Goal: Task Accomplishment & Management: Manage account settings

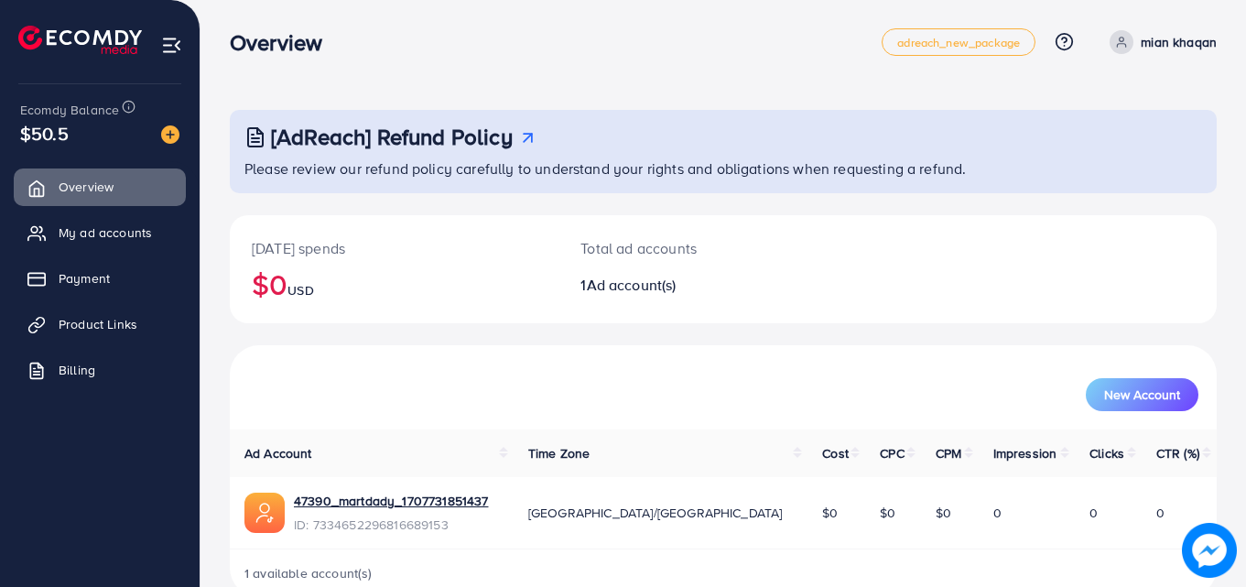
scroll to position [43, 0]
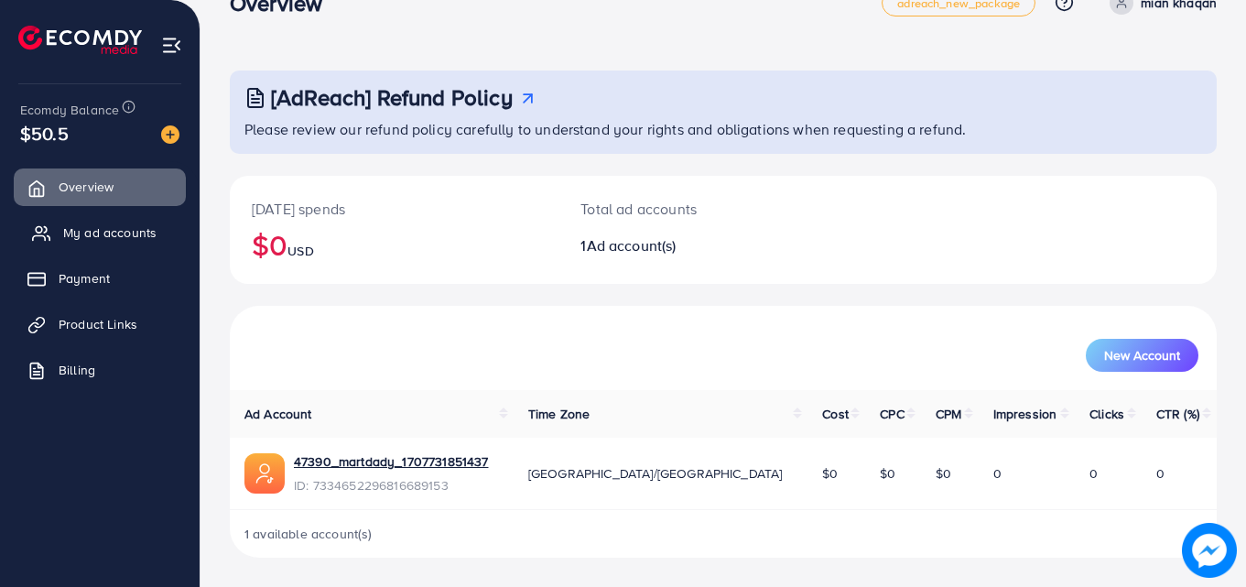
click at [75, 230] on span "My ad accounts" at bounding box center [109, 232] width 93 height 18
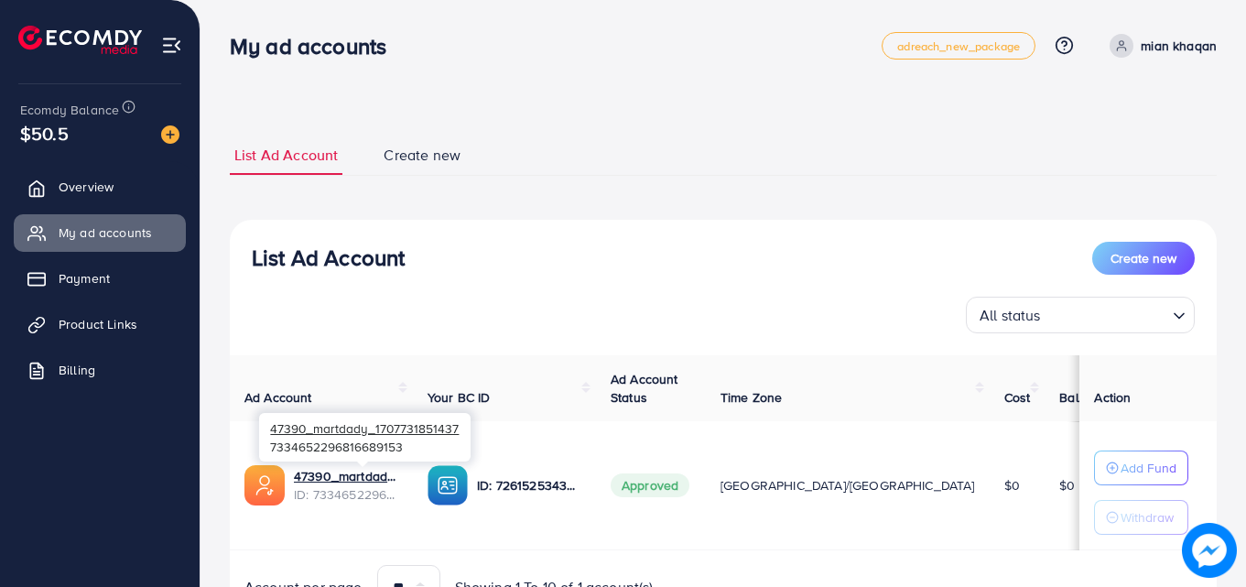
click at [386, 491] on span "ID: 7334652296816689153" at bounding box center [346, 494] width 104 height 18
click at [377, 478] on link "47390_martdady_1707731851437" at bounding box center [346, 476] width 104 height 18
click at [369, 479] on link "47390_martdady_1707731851437" at bounding box center [346, 476] width 104 height 18
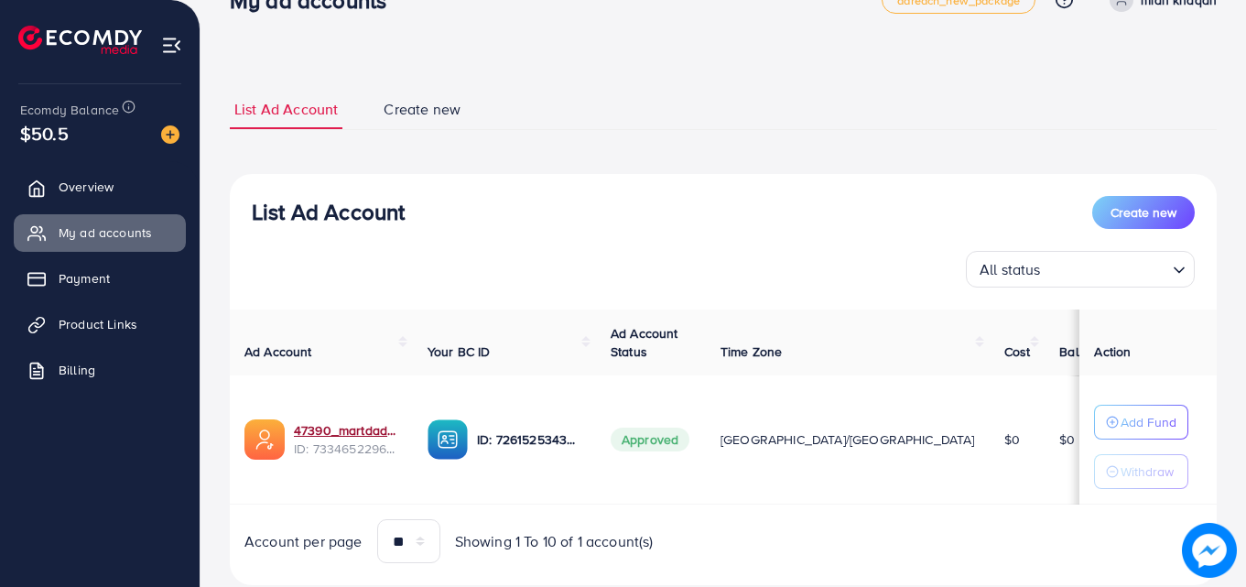
scroll to position [48, 0]
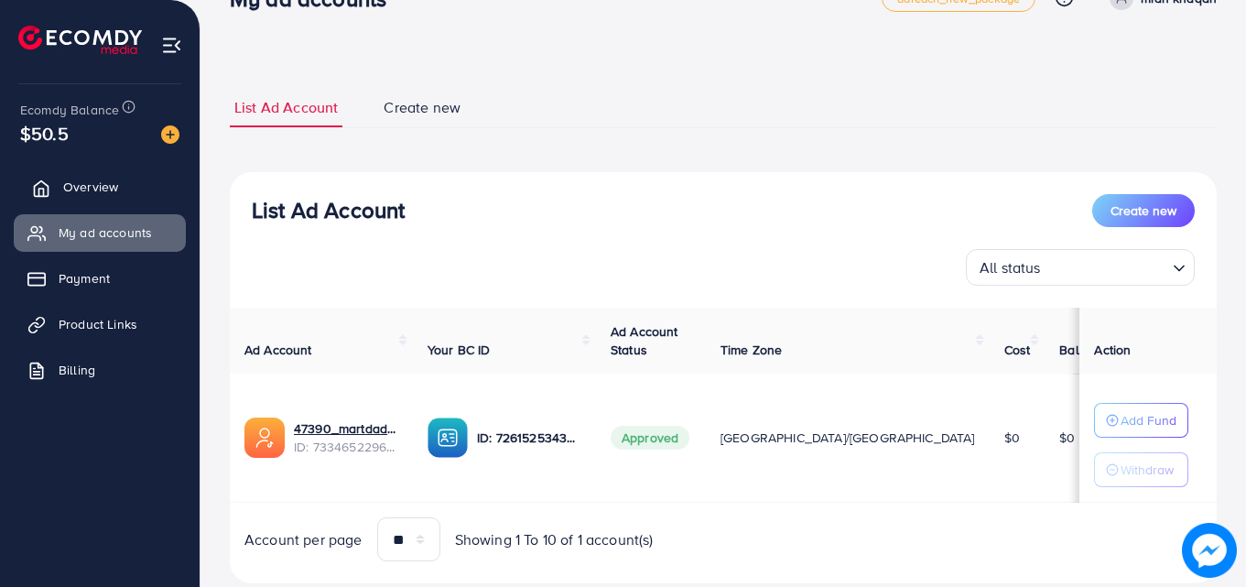
click at [49, 179] on icon at bounding box center [41, 188] width 18 height 18
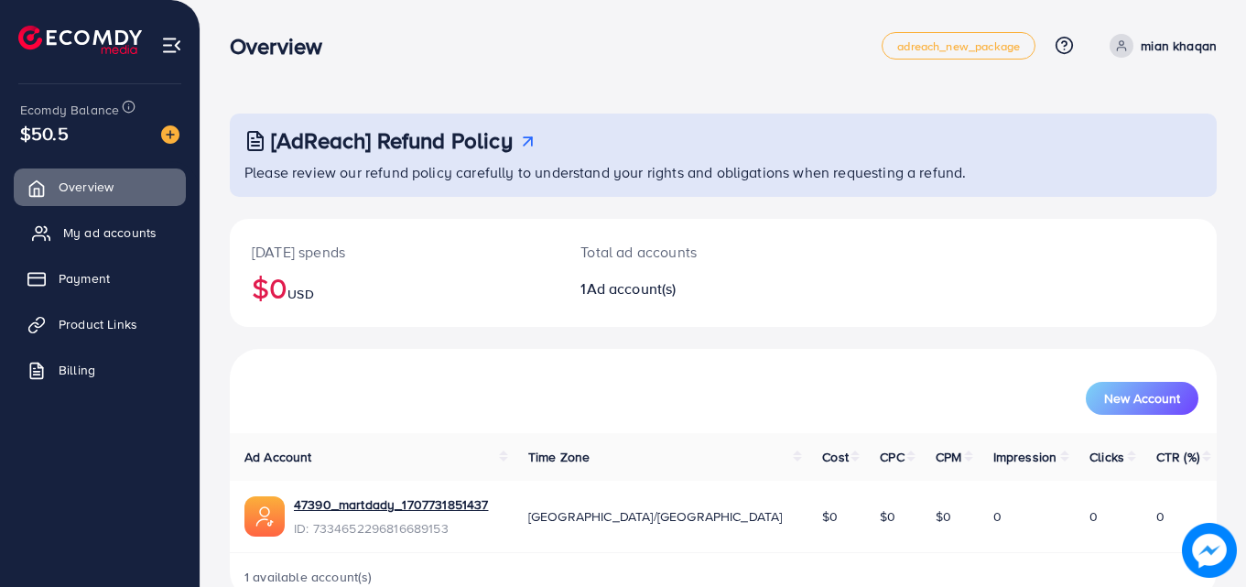
click at [135, 233] on span "My ad accounts" at bounding box center [109, 232] width 93 height 18
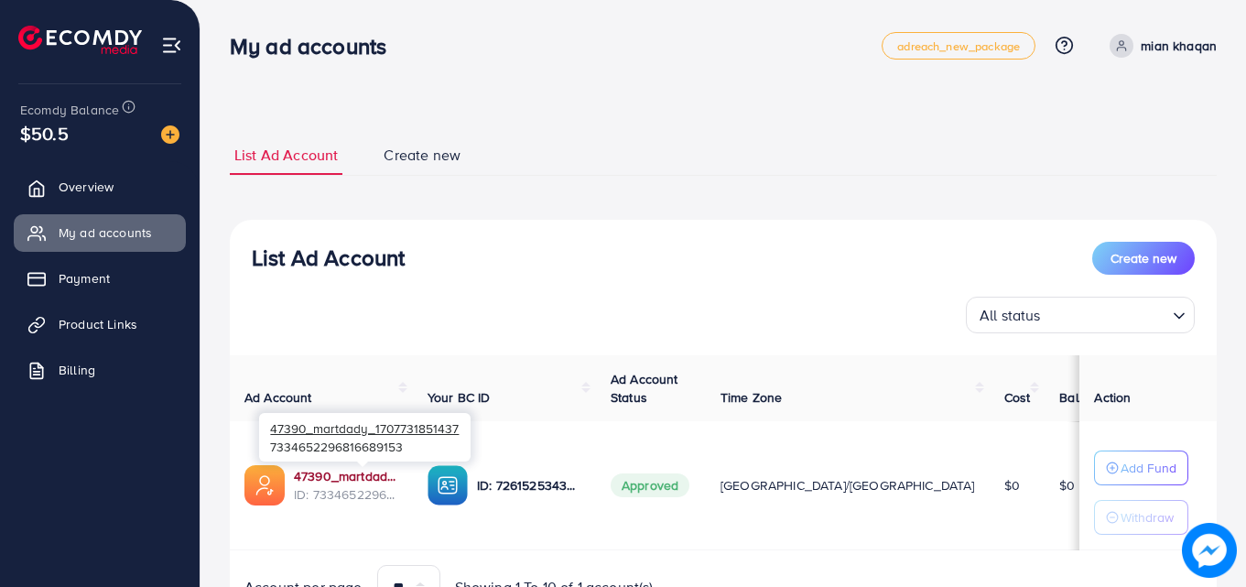
click at [348, 472] on link "47390_martdady_1707731851437" at bounding box center [346, 476] width 104 height 18
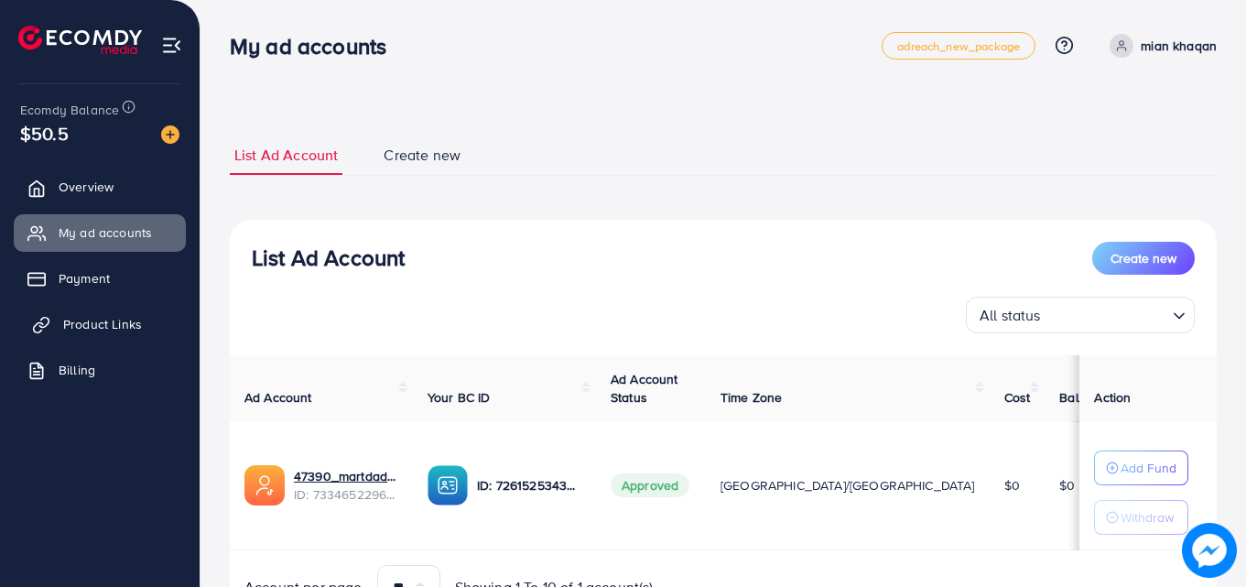
click at [104, 322] on span "Product Links" at bounding box center [102, 324] width 79 height 18
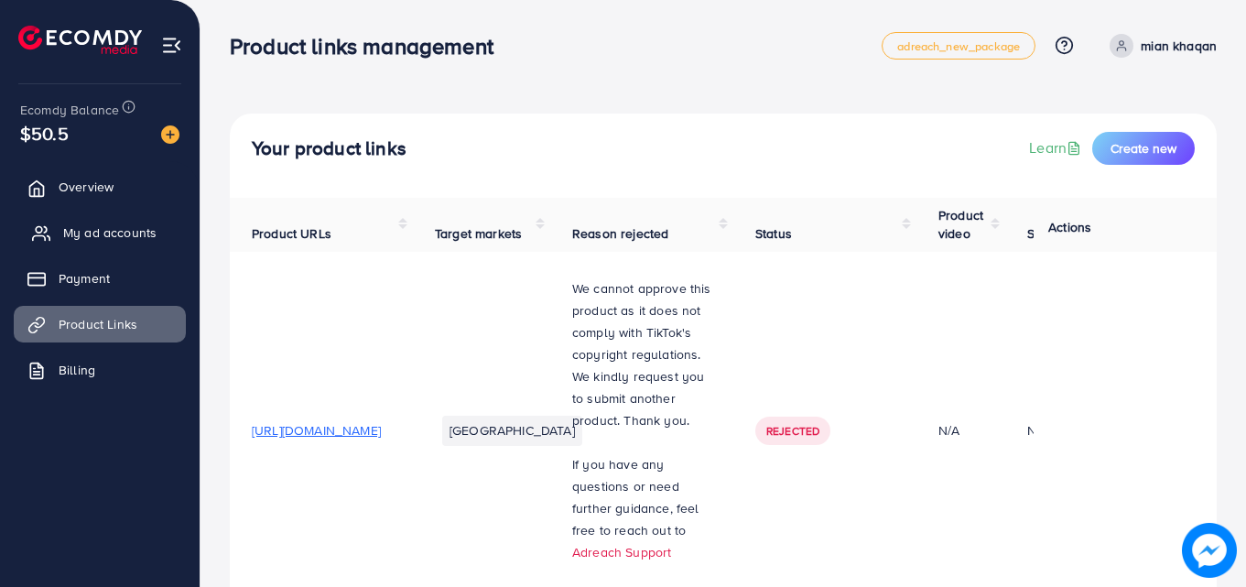
click at [134, 234] on span "My ad accounts" at bounding box center [109, 232] width 93 height 18
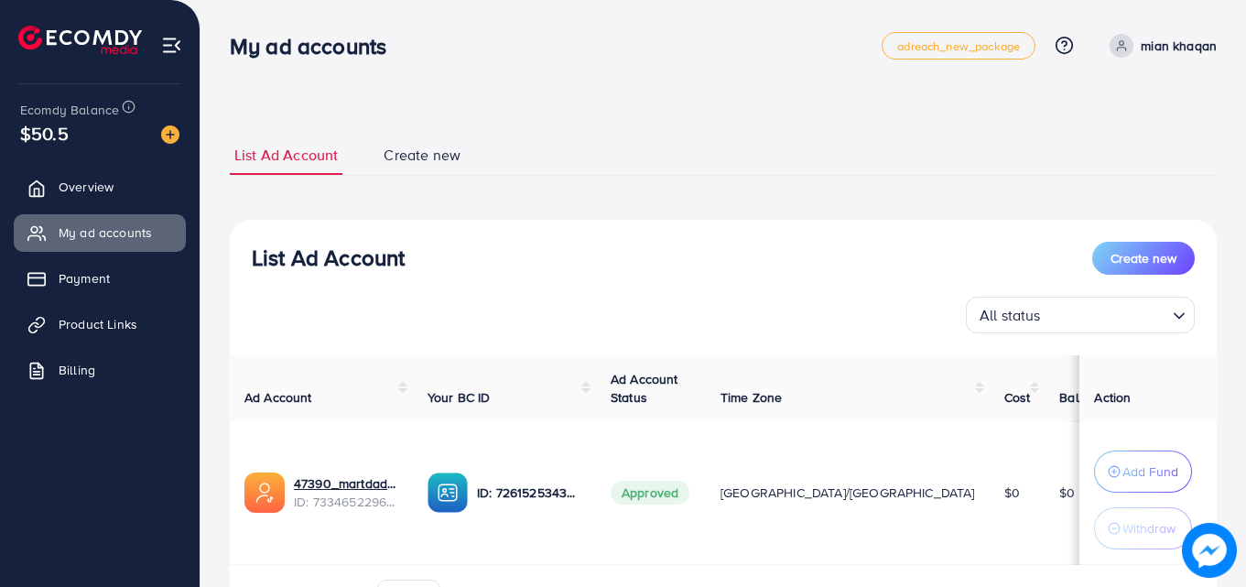
scroll to position [110, 0]
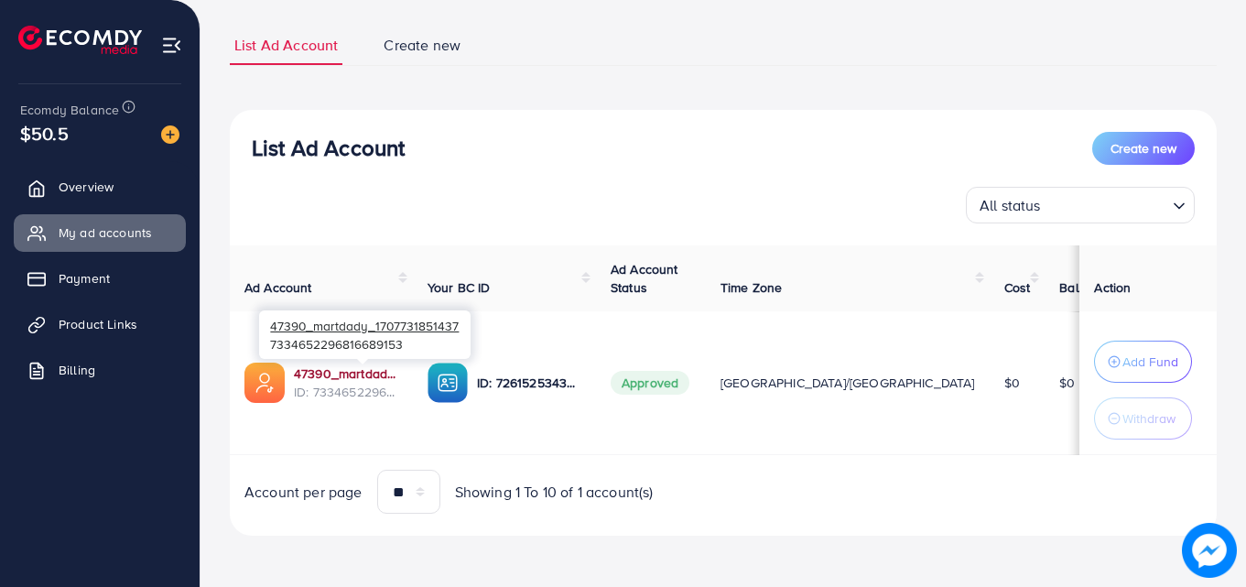
click at [358, 376] on link "47390_martdady_1707731851437" at bounding box center [346, 373] width 104 height 18
